Goal: Information Seeking & Learning: Learn about a topic

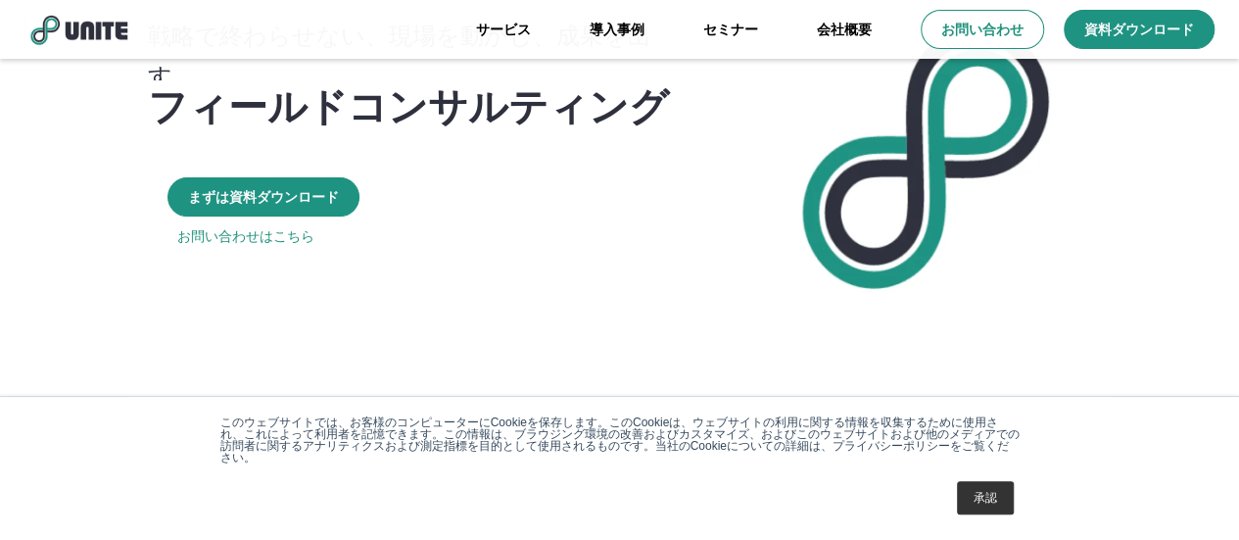
scroll to position [171, 0]
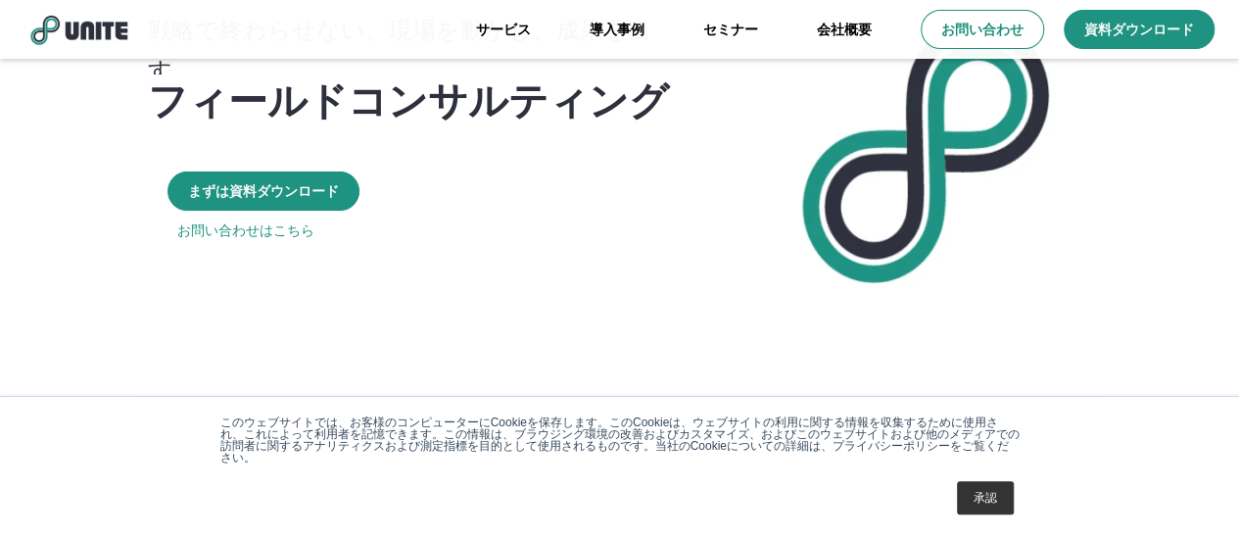
click at [966, 497] on link "承認" at bounding box center [985, 497] width 57 height 33
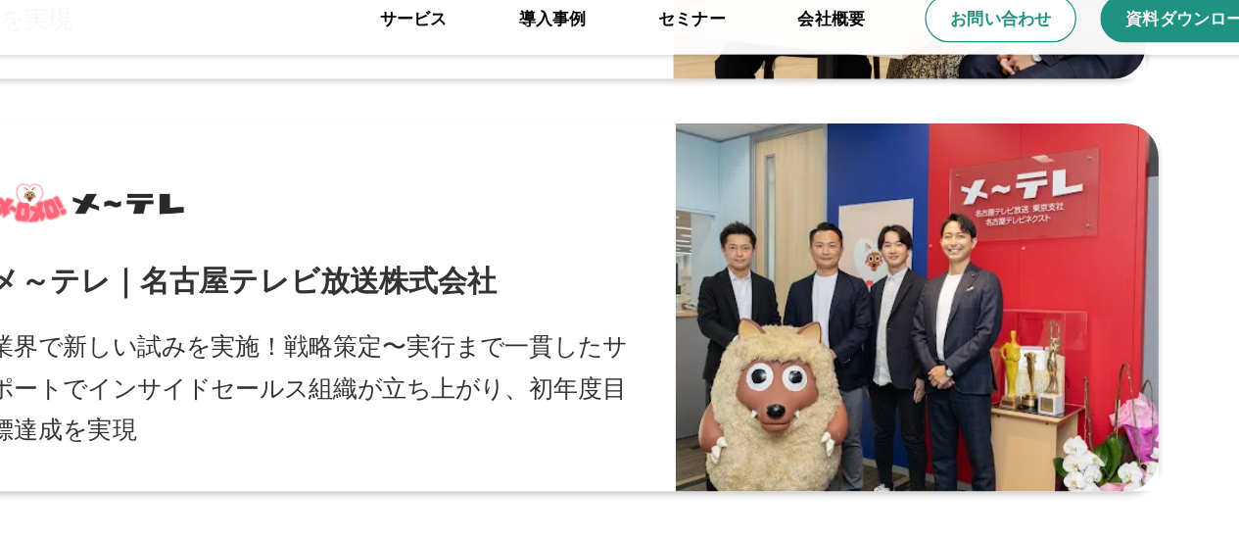
scroll to position [6392, 0]
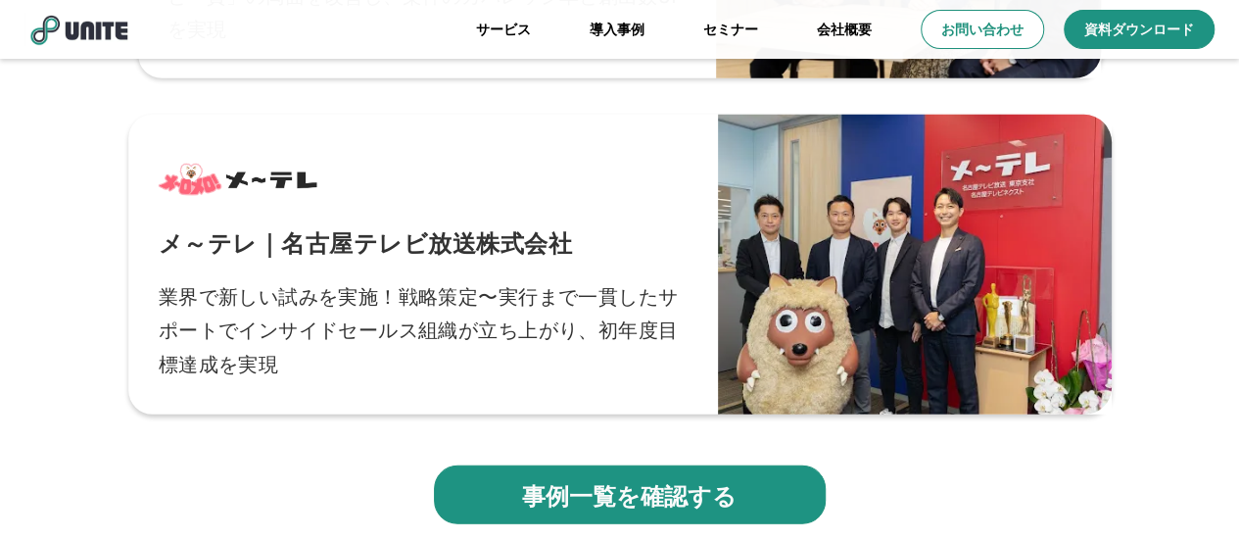
click at [500, 301] on p "業界で新しい試みを実施！戦略策定〜実行まで一貫したサポートでインサイドセールス組織が立ち上がり、初年度目標達成を実現" at bounding box center [423, 329] width 530 height 102
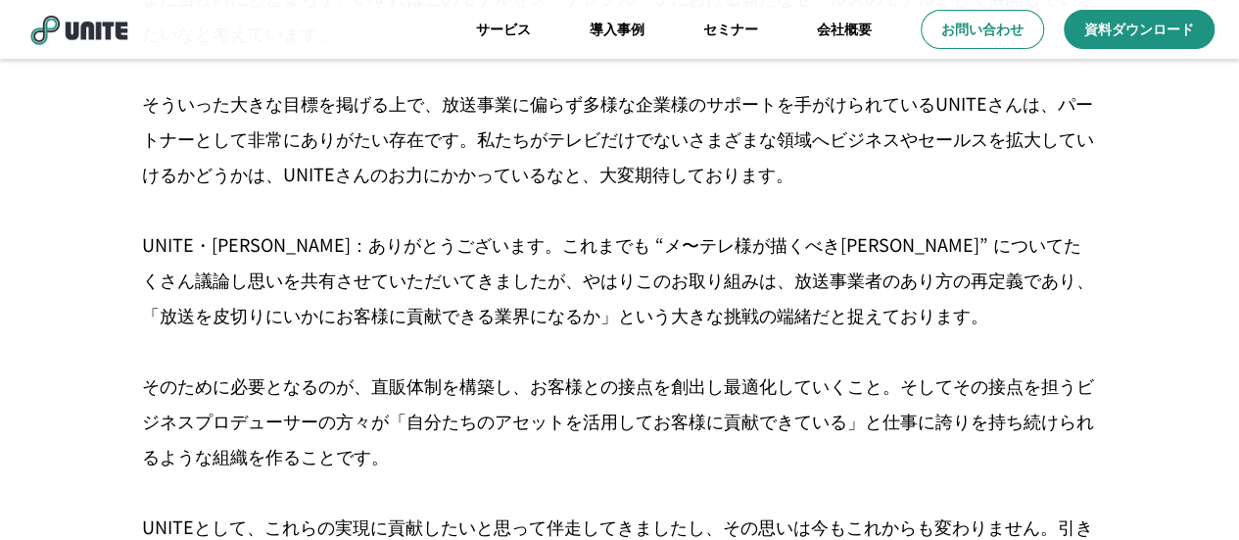
scroll to position [11749, 0]
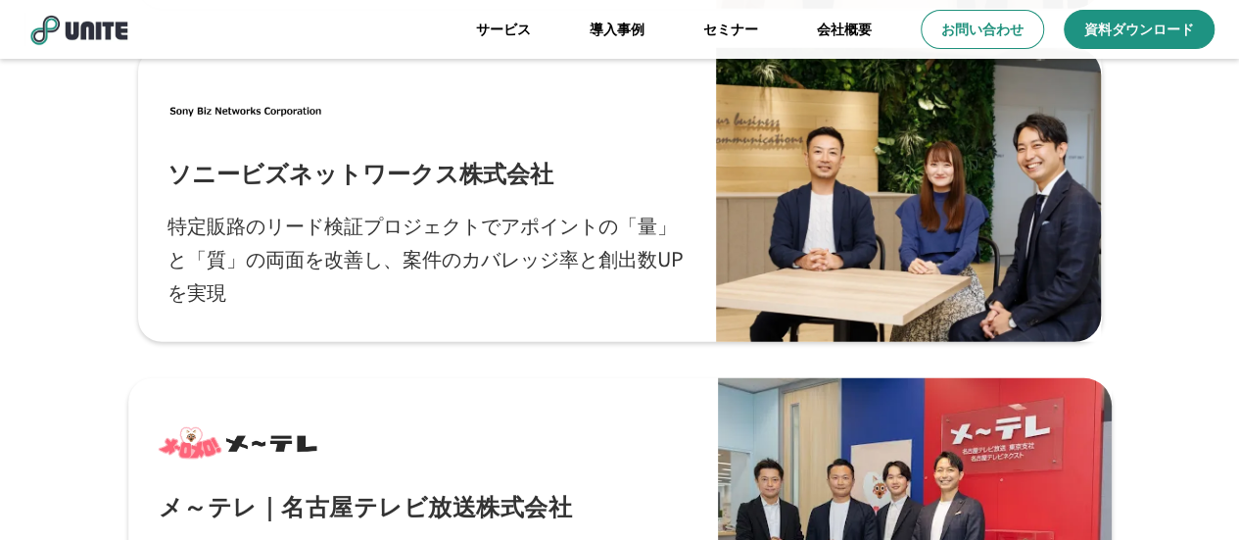
scroll to position [6096, 0]
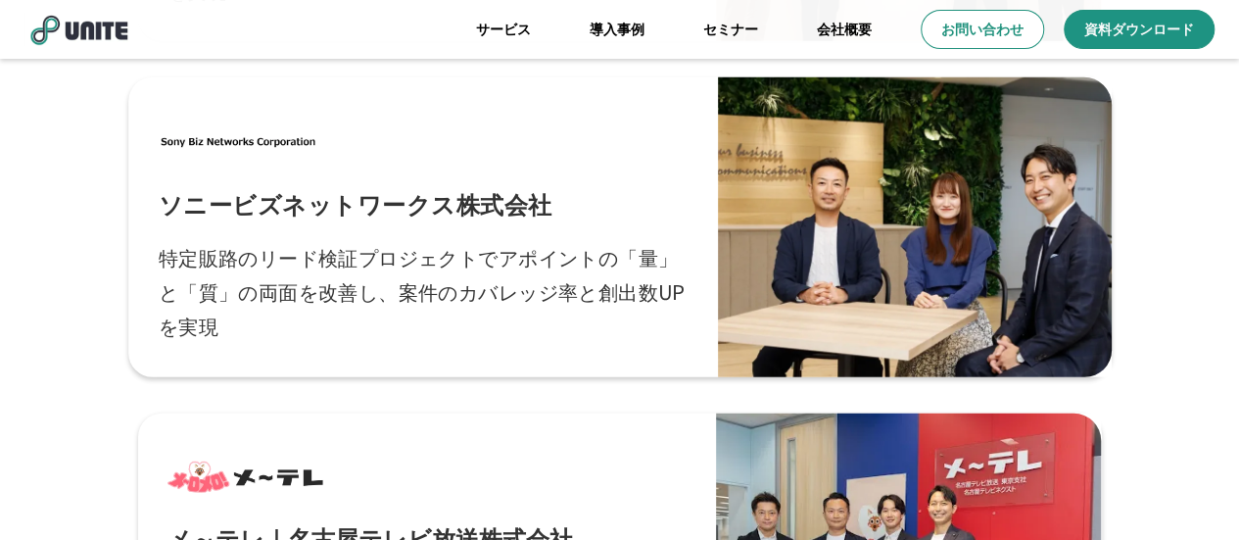
click at [548, 244] on p "特定販路のリード検証プロジェクトでアポイントの「量」と「質」の両面を改善し、案件のカバレッジ率と創出数UPを実現" at bounding box center [423, 292] width 530 height 102
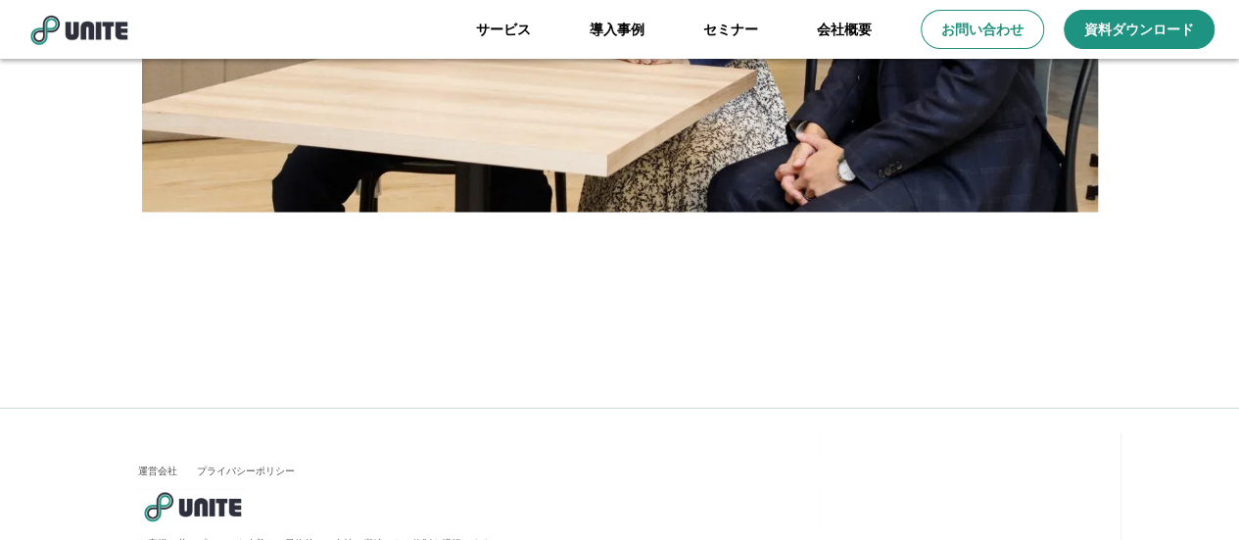
scroll to position [8847, 0]
